Goal: Task Accomplishment & Management: Use online tool/utility

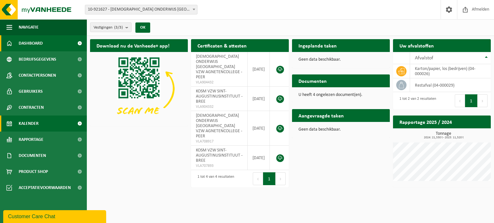
click at [27, 125] on span "Kalender" at bounding box center [29, 124] width 20 height 16
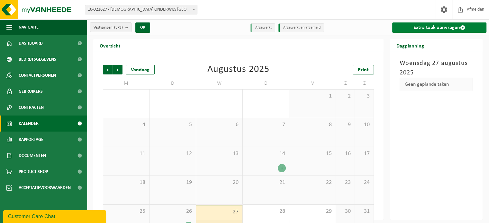
click at [448, 25] on link "Extra taak aanvragen" at bounding box center [439, 28] width 94 height 10
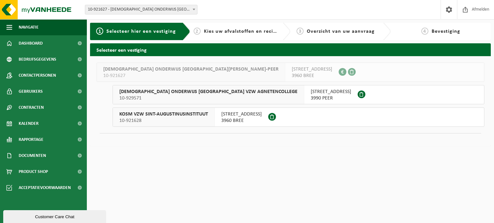
click at [233, 114] on span "SINT-JACOBSTRAAT 12" at bounding box center [241, 114] width 41 height 6
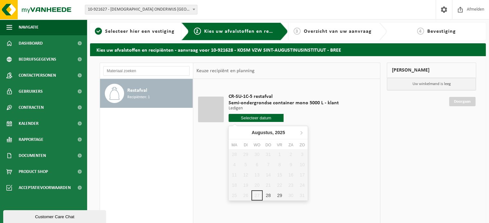
click at [265, 120] on input "text" at bounding box center [256, 118] width 55 height 8
click at [267, 195] on div "28" at bounding box center [268, 196] width 11 height 10
type input "Van 2025-08-28"
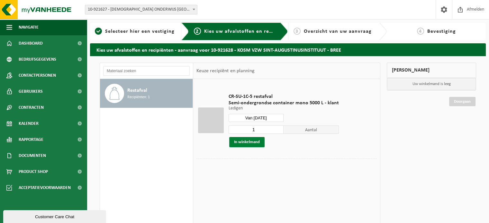
click at [252, 142] on button "In winkelmand" at bounding box center [246, 142] width 35 height 10
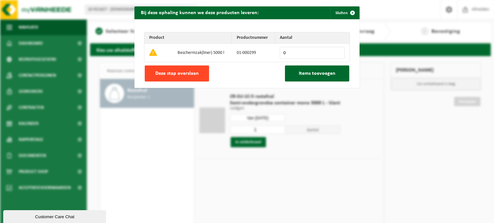
click at [195, 76] on span "Deze stap overslaan" at bounding box center [176, 73] width 43 height 5
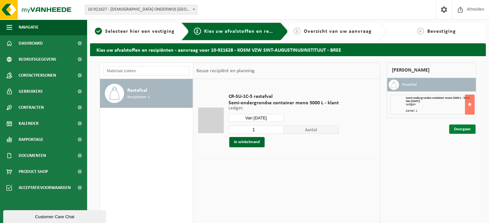
click at [460, 132] on link "Doorgaan" at bounding box center [462, 129] width 26 height 9
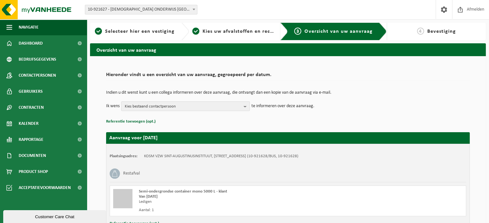
scroll to position [52, 0]
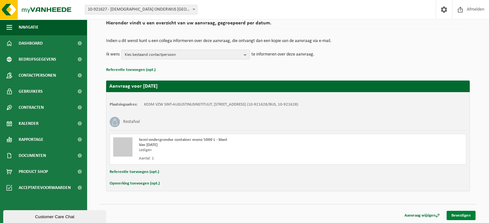
click at [462, 216] on link "Bevestigen" at bounding box center [461, 215] width 29 height 9
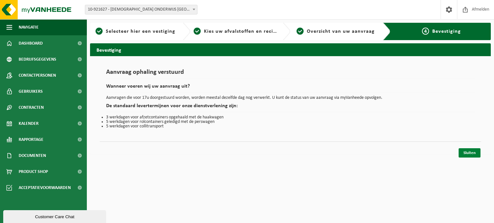
click at [473, 153] on link "Sluiten" at bounding box center [469, 153] width 22 height 9
